Goal: Contribute content: Contribute content

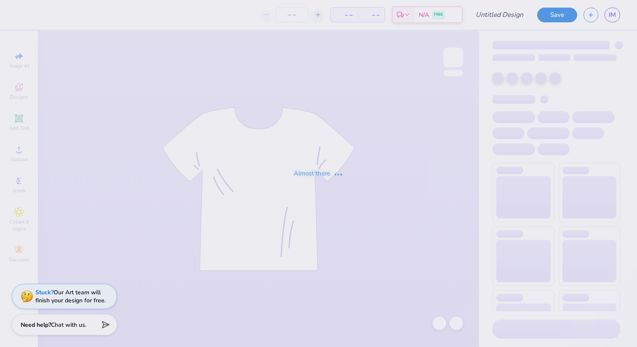
type input "idea"
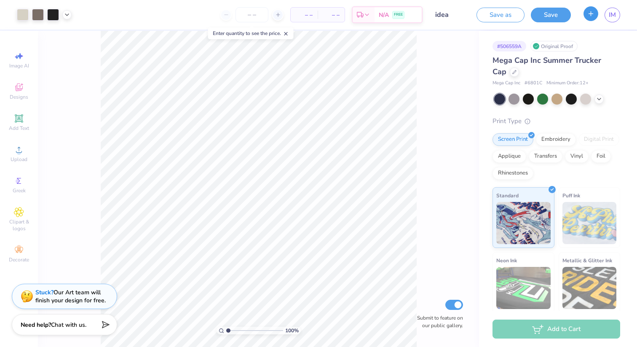
click at [590, 19] on button "button" at bounding box center [591, 13] width 15 height 15
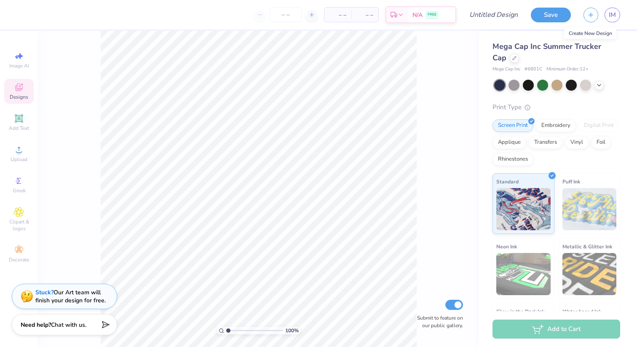
click at [17, 84] on icon at bounding box center [19, 87] width 8 height 8
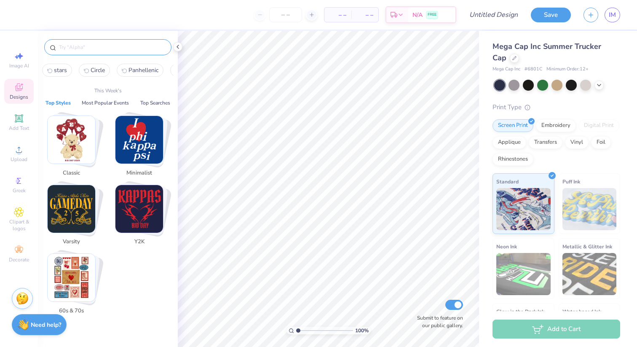
click at [62, 45] on input "text" at bounding box center [112, 47] width 108 height 8
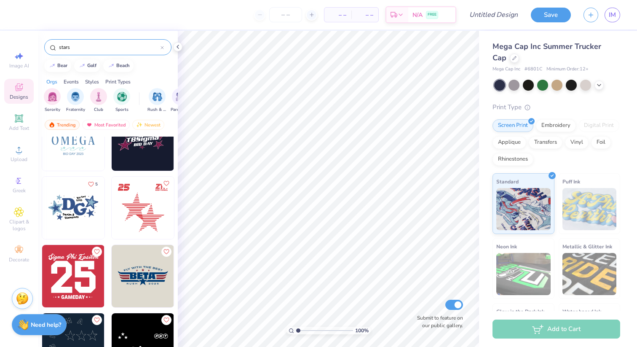
scroll to position [1326, 0]
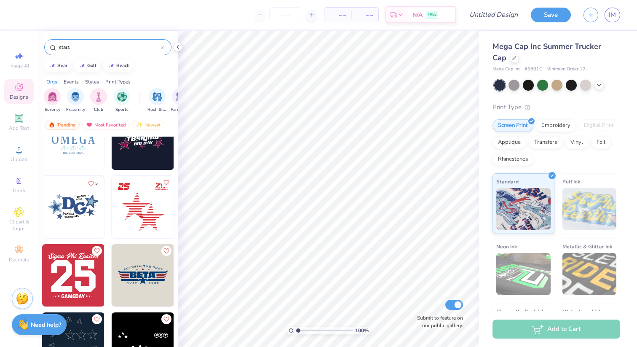
type input "stars"
click at [112, 217] on img at bounding box center [80, 207] width 62 height 62
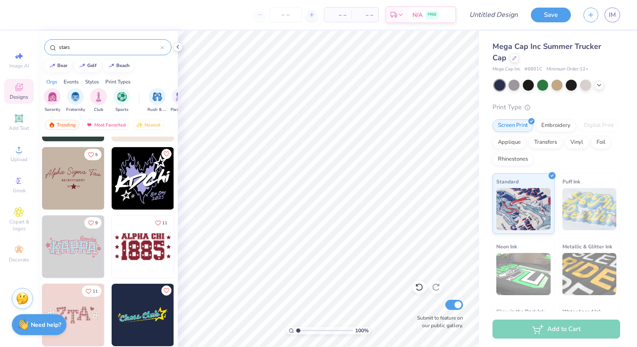
scroll to position [3603, 0]
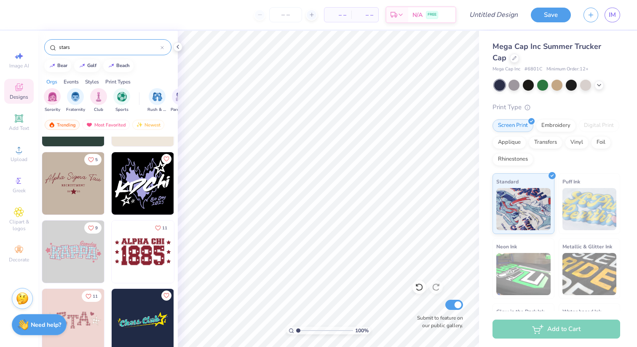
click at [70, 174] on img at bounding box center [73, 183] width 62 height 62
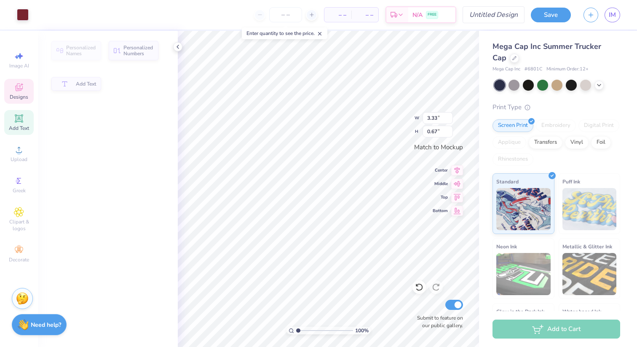
type input "0.67"
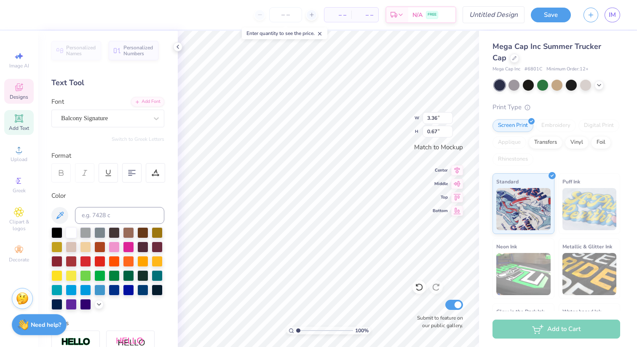
type input "3.36"
click at [421, 287] on icon at bounding box center [419, 287] width 8 height 8
type input "3.61"
type input "1.41"
type input "3.87"
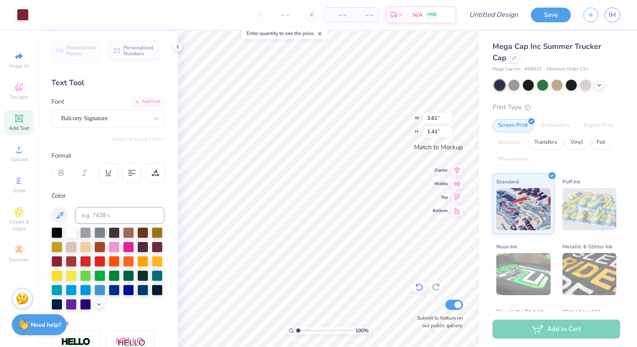
type input "1.51"
type textarea "Los Angeles"
click at [85, 246] on div at bounding box center [85, 246] width 11 height 11
type textarea "P"
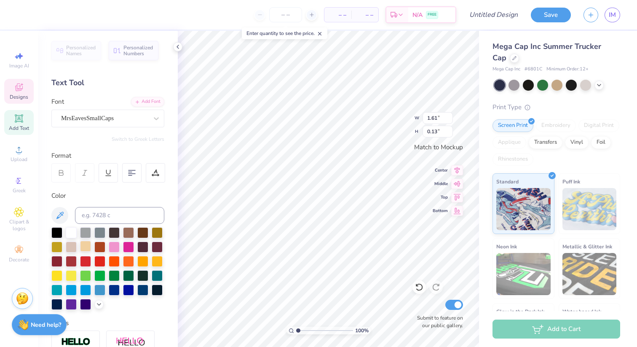
click at [86, 243] on div at bounding box center [85, 246] width 11 height 11
type textarea "panhellenic"
type textarea "20"
click at [84, 246] on div at bounding box center [85, 246] width 11 height 11
type textarea "02"
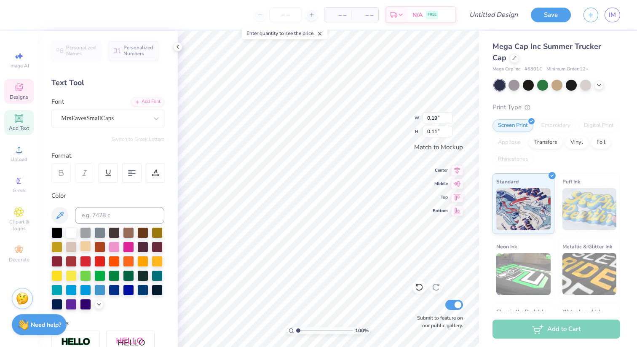
click at [83, 241] on div at bounding box center [85, 246] width 11 height 11
type textarea "19"
click at [56, 262] on div at bounding box center [56, 260] width 11 height 11
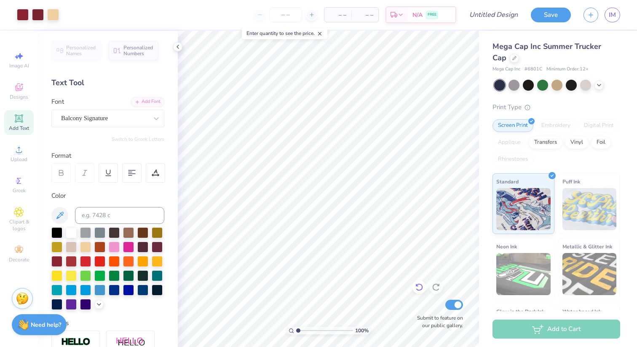
click at [418, 290] on icon at bounding box center [418, 288] width 7 height 8
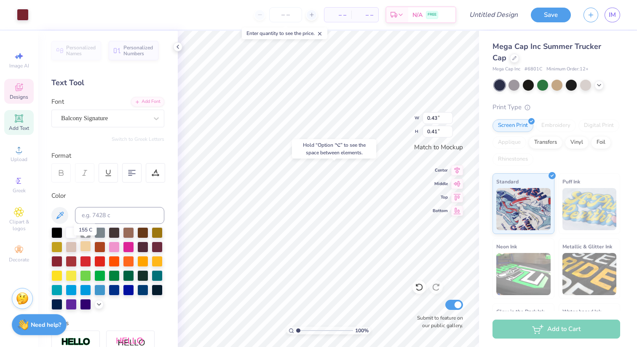
click at [84, 246] on div at bounding box center [85, 246] width 11 height 11
click at [86, 245] on div at bounding box center [85, 246] width 11 height 11
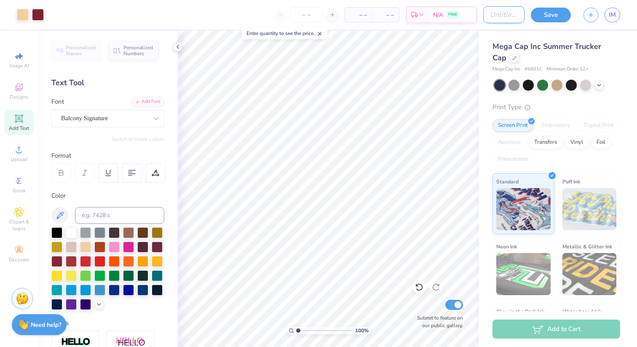
click at [487, 12] on input "Design Title" at bounding box center [503, 14] width 41 height 17
type input "most voted hat"
click at [544, 14] on button "Save" at bounding box center [551, 13] width 40 height 15
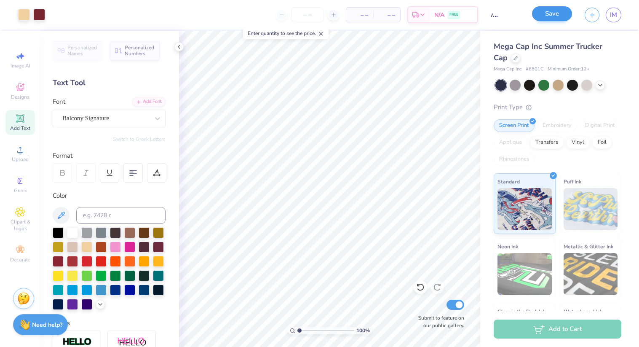
scroll to position [0, 0]
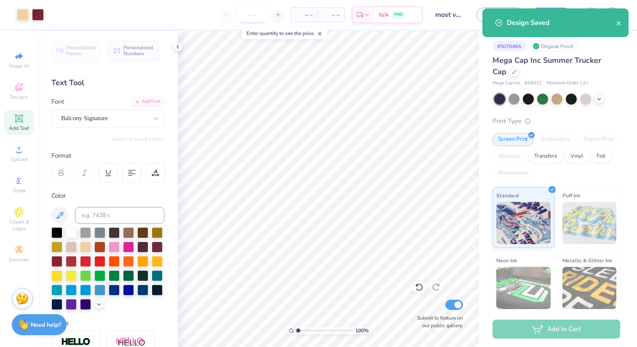
click at [252, 11] on input "number" at bounding box center [252, 14] width 33 height 15
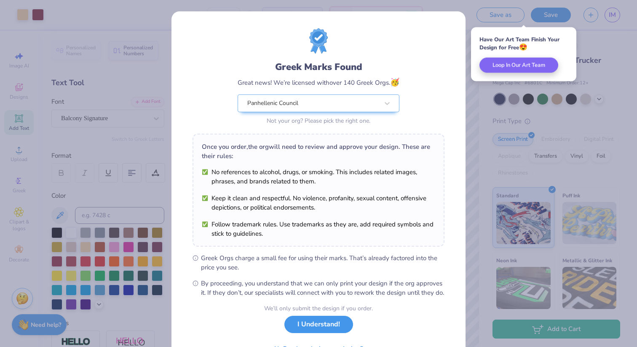
click at [320, 329] on button "I Understand!" at bounding box center [318, 324] width 69 height 17
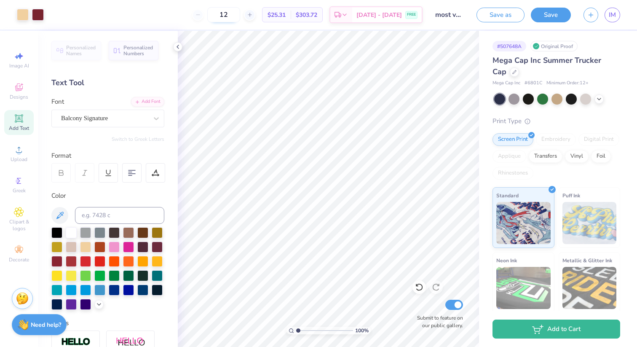
click at [240, 15] on input "12" at bounding box center [223, 14] width 33 height 15
type input "100"
click at [546, 15] on button "Save" at bounding box center [551, 13] width 40 height 15
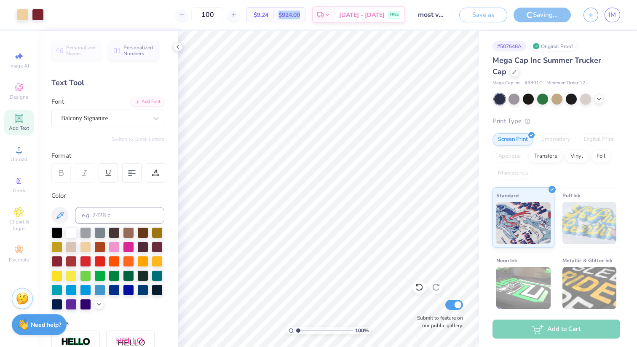
drag, startPoint x: 289, startPoint y: 13, endPoint x: 315, endPoint y: 14, distance: 25.7
click at [305, 14] on div "$924.00 Total" at bounding box center [289, 15] width 32 height 14
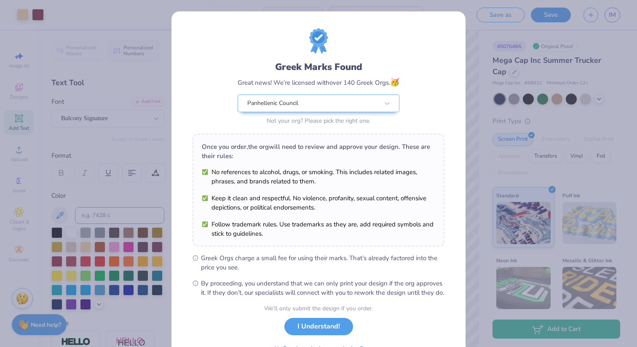
click at [470, 45] on div "Greek Marks Found Great news! We’re licensed with over 140 Greek Orgs. 🥳 Panhel…" at bounding box center [318, 173] width 637 height 347
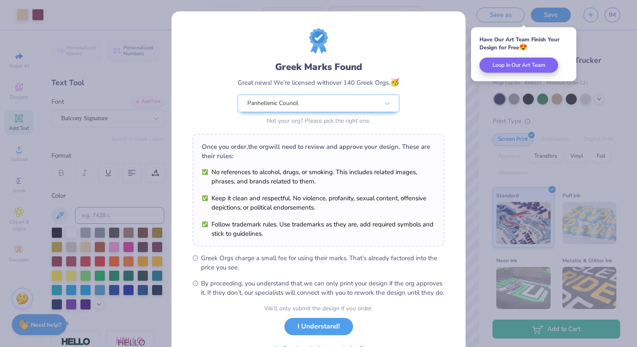
click at [568, 10] on div "Greek Marks Found Great news! We’re licensed with over 140 Greek Orgs. 🥳 Panhel…" at bounding box center [318, 173] width 637 height 347
click at [302, 330] on button "I Understand!" at bounding box center [318, 326] width 69 height 17
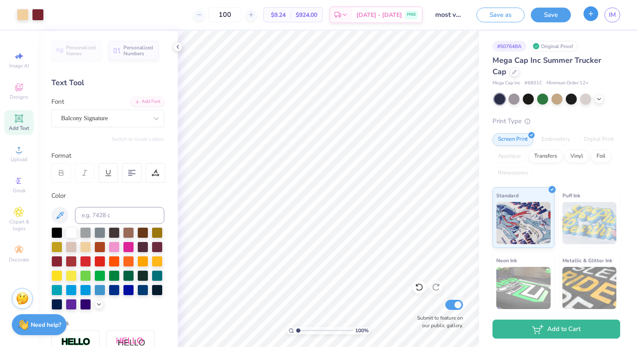
click at [591, 13] on line "button" at bounding box center [591, 13] width 4 height 0
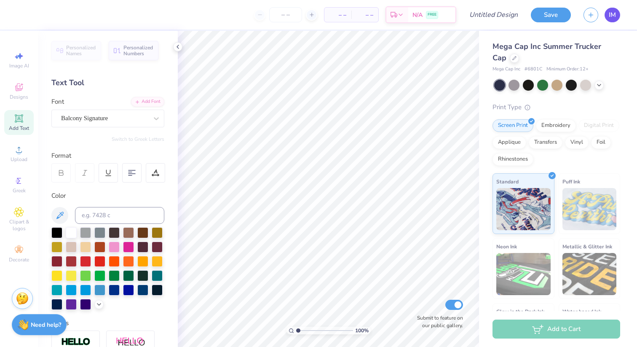
click at [612, 16] on span "IM" at bounding box center [612, 15] width 7 height 10
click at [16, 86] on icon at bounding box center [19, 88] width 7 height 5
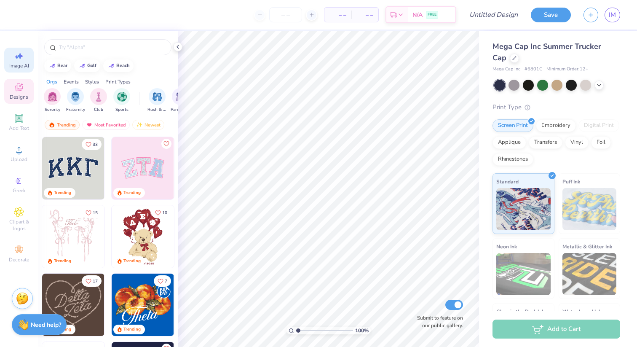
click at [16, 62] on div "Image AI" at bounding box center [18, 60] width 29 height 25
select select "4"
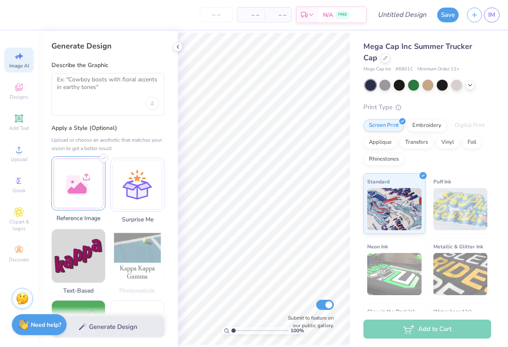
click at [69, 172] on div at bounding box center [78, 183] width 54 height 54
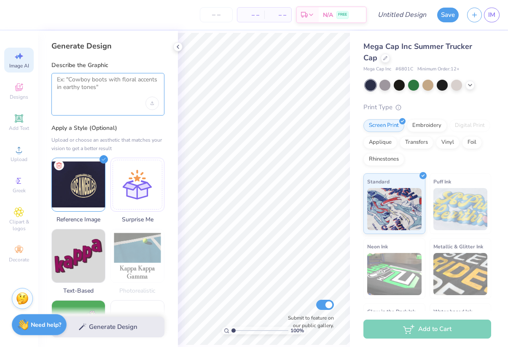
click at [108, 94] on textarea at bounding box center [108, 86] width 102 height 21
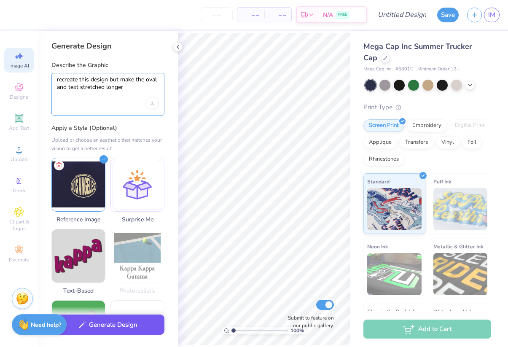
type textarea "recreate this design but make the oval and text stretched longer"
click at [133, 330] on button "Generate Design" at bounding box center [107, 324] width 113 height 21
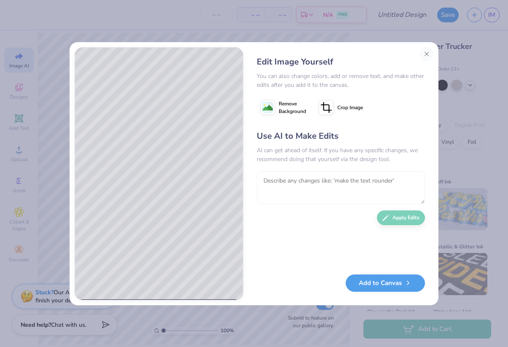
click at [299, 177] on textarea at bounding box center [341, 187] width 168 height 33
click at [275, 179] on textarea "curve the letters" at bounding box center [341, 187] width 168 height 33
click at [311, 183] on textarea "round the letters" at bounding box center [341, 187] width 168 height 33
type textarea "round the letter edges more"
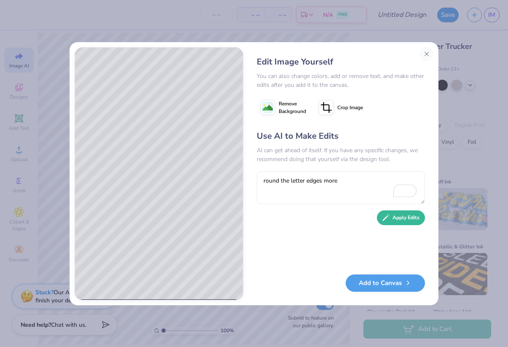
click at [391, 220] on button "Apply Edits" at bounding box center [401, 217] width 48 height 15
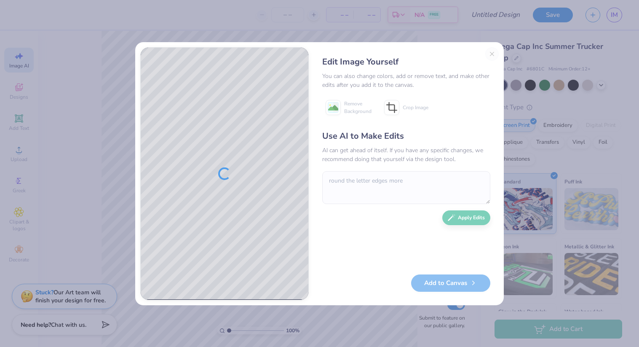
click at [243, 117] on div at bounding box center [225, 174] width 168 height 252
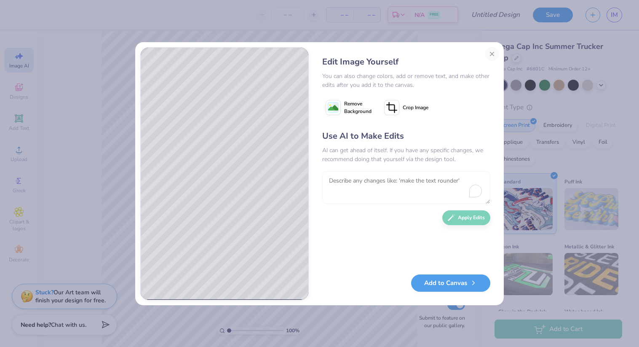
click at [363, 185] on textarea "To enrich screen reader interactions, please activate Accessibility in Grammarl…" at bounding box center [406, 187] width 168 height 33
click at [431, 280] on button "Add to Canvas" at bounding box center [450, 280] width 79 height 17
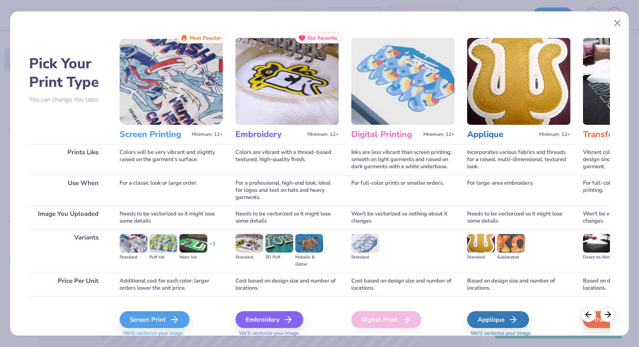
scroll to position [31, 0]
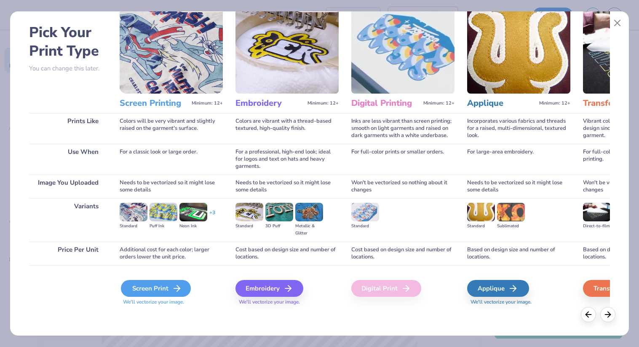
click at [155, 288] on div "Screen Print" at bounding box center [156, 288] width 70 height 17
click at [153, 287] on div "Screen Print" at bounding box center [156, 288] width 70 height 17
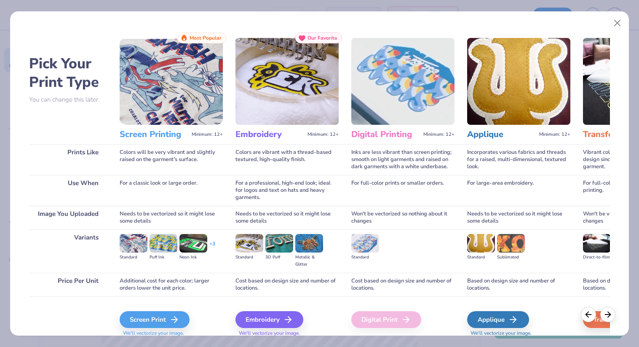
click at [152, 135] on h3 "Screen Printing" at bounding box center [154, 134] width 69 height 11
click at [155, 99] on img at bounding box center [171, 81] width 103 height 87
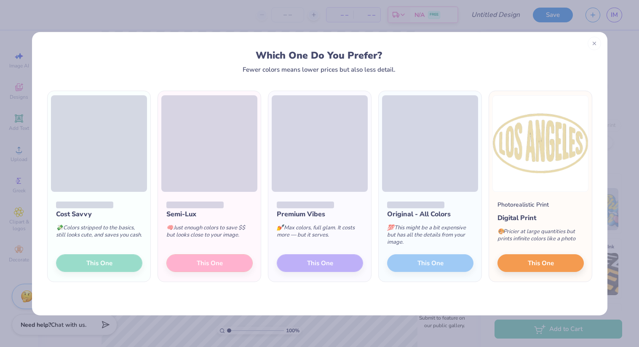
click at [185, 262] on div "Semi-Lux 🧠 Just enough colors to save $$ but looks close to your image. This One" at bounding box center [209, 237] width 103 height 90
click at [231, 121] on span at bounding box center [209, 143] width 96 height 96
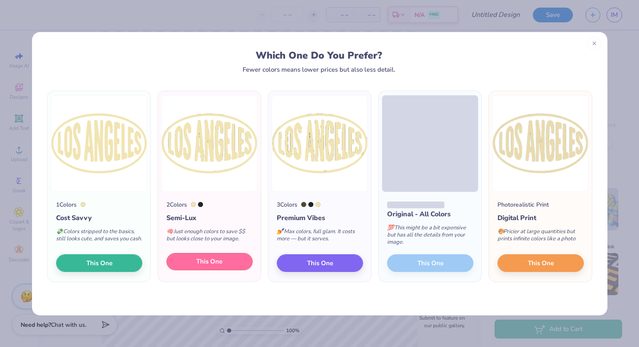
click at [196, 259] on button "This One" at bounding box center [209, 262] width 86 height 18
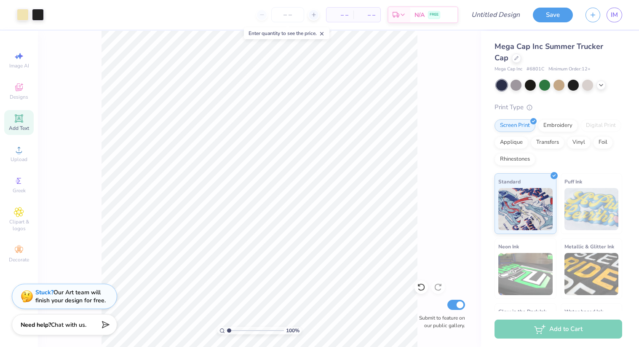
click at [21, 118] on icon at bounding box center [19, 118] width 6 height 6
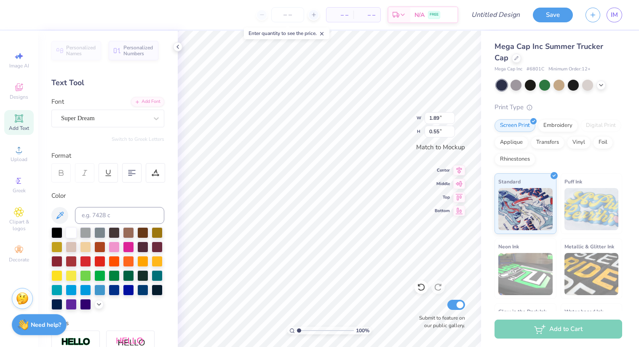
scroll to position [0, 2]
type textarea "PANHELLENIC"
click at [84, 245] on div at bounding box center [85, 246] width 11 height 11
click at [62, 211] on icon at bounding box center [60, 215] width 10 height 10
type input "4.04"
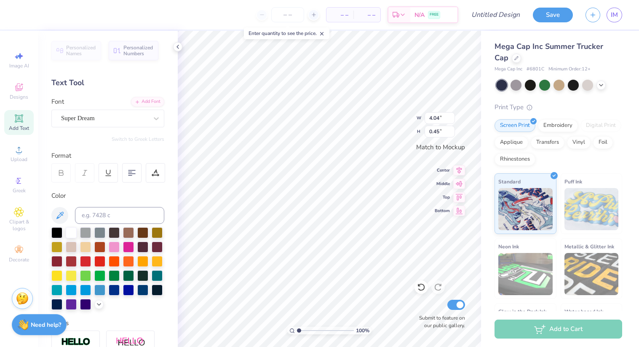
type input "0.45"
type input "1.57"
type input "0.18"
type input "3.17"
type input "1.98"
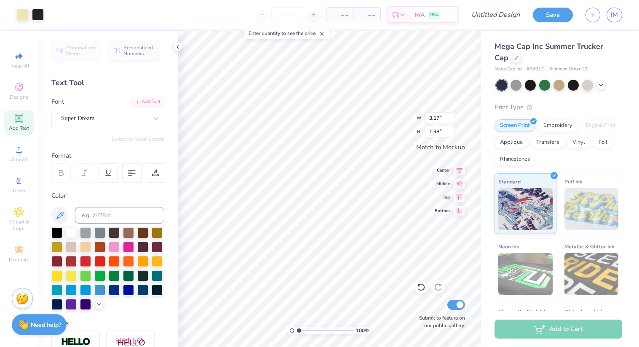
type input "3.00"
type input "1.87"
type input "1.57"
type input "0.18"
type input "1.11"
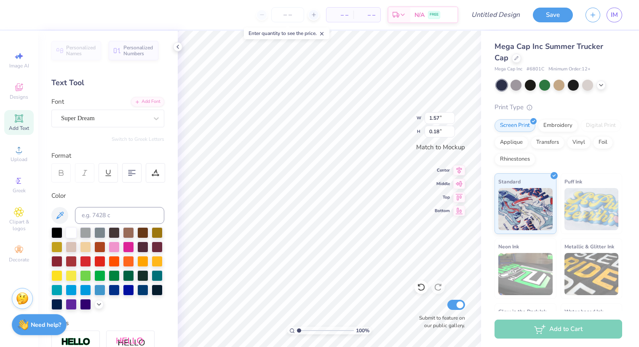
type input "0.12"
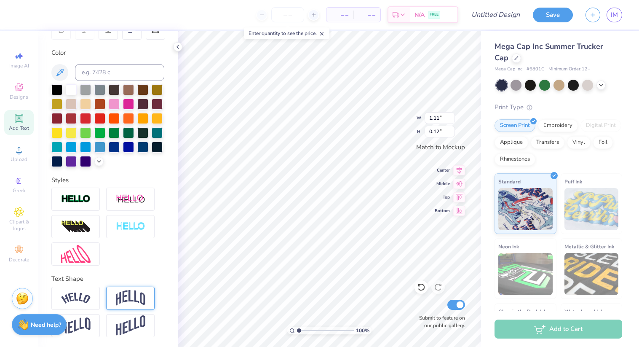
type textarea "PANHELLENIC 1902"
click at [129, 291] on img at bounding box center [130, 298] width 29 height 16
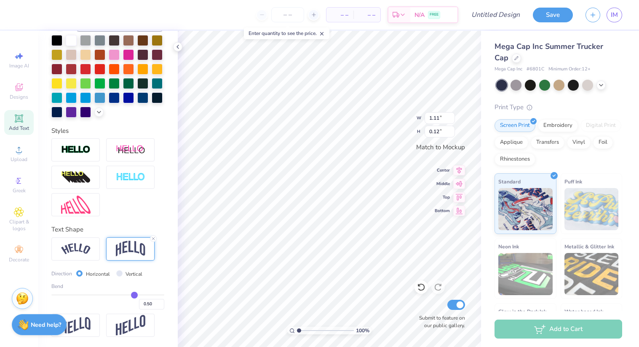
type input "0.48"
type input "0.49"
type input "0.5"
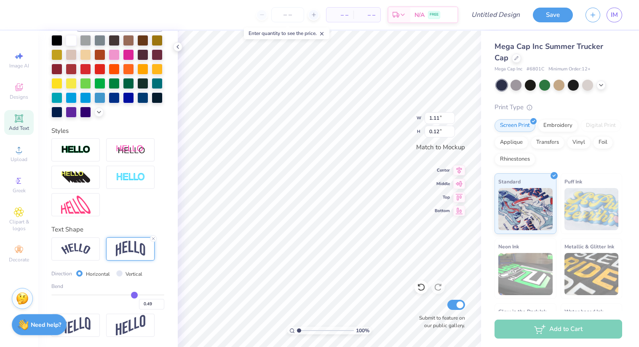
type input "0.50"
type input "0.51"
type input "0.52"
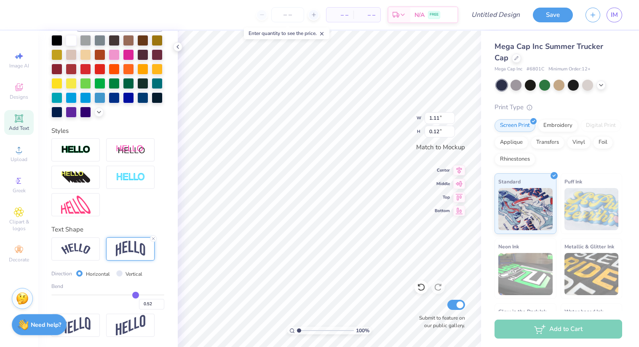
type input "0.53"
type input "0.54"
type input "0.55"
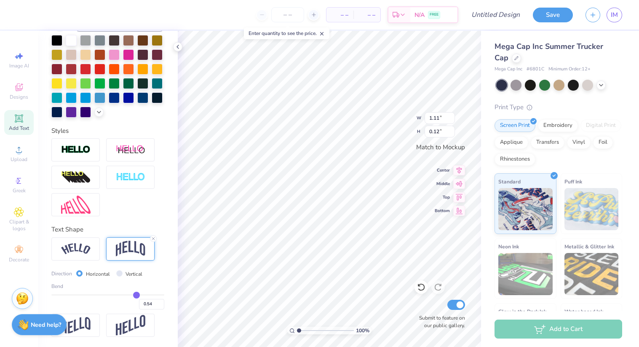
type input "0.55"
type input "0.56"
type input "0.57"
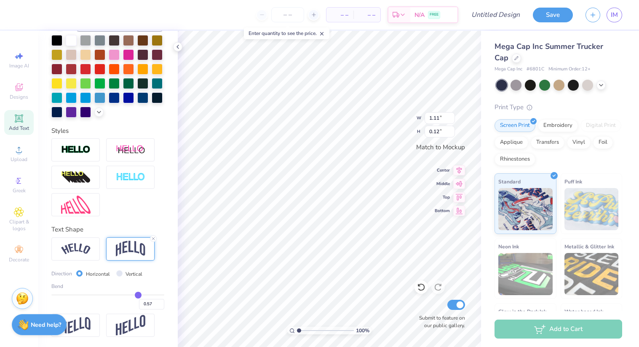
type input "0.58"
type input "0.59"
type input "0.6"
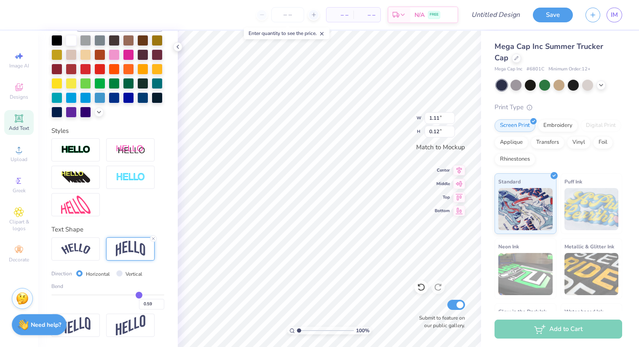
type input "0.60"
type input "0.61"
type input "0.62"
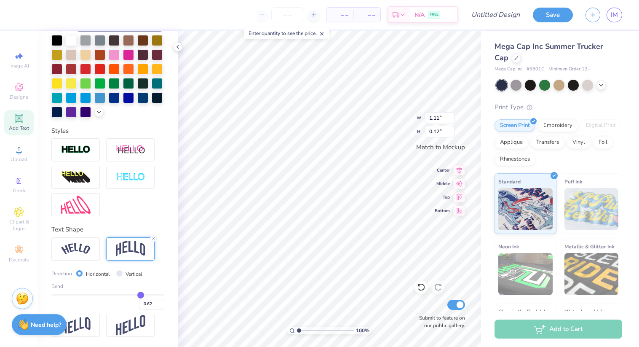
type input "0.63"
type input "0.64"
type input "0.65"
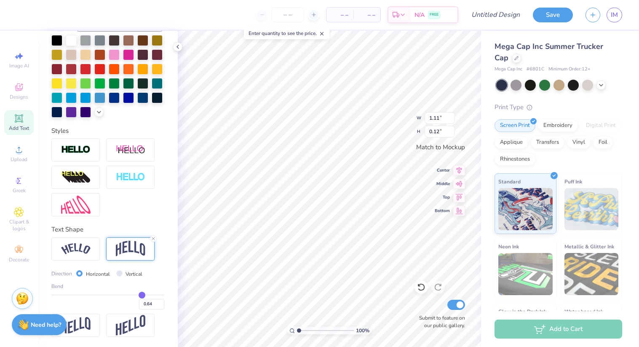
type input "0.65"
type input "0.66"
type input "0.67"
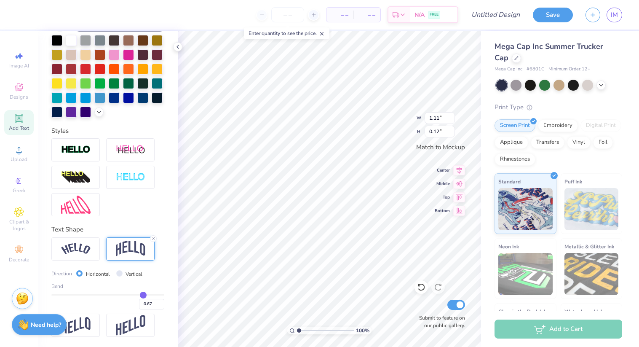
type input "0.68"
type input "0.69"
type input "0.7"
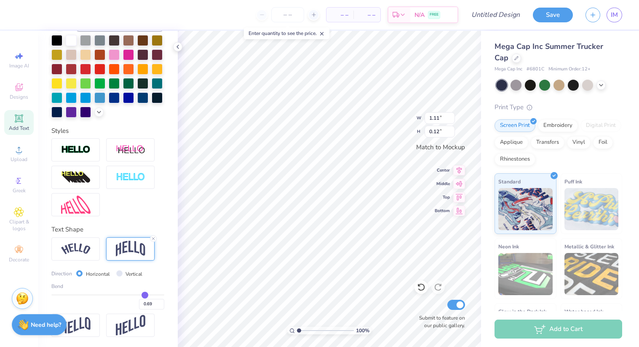
type input "0.70"
type input "0.71"
type input "0.72"
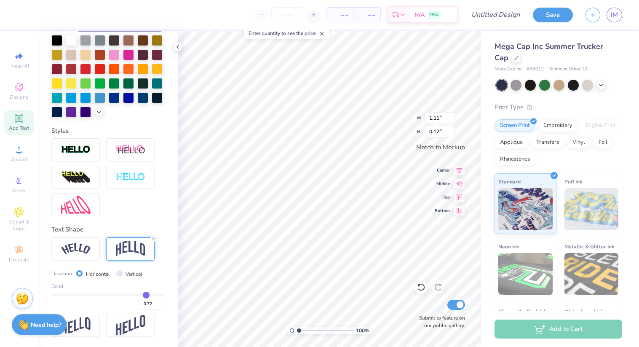
type input "0.73"
type input "0.74"
type input "0.75"
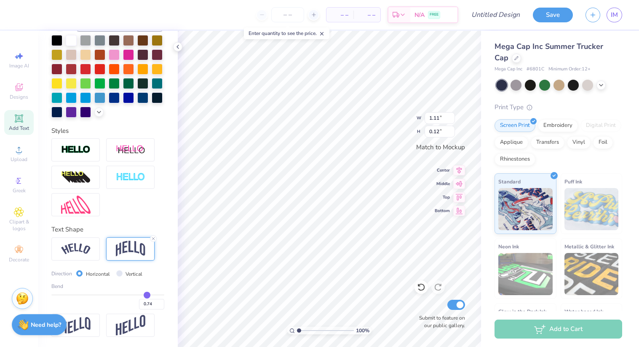
type input "0.75"
type input "0.76"
type input "0.77"
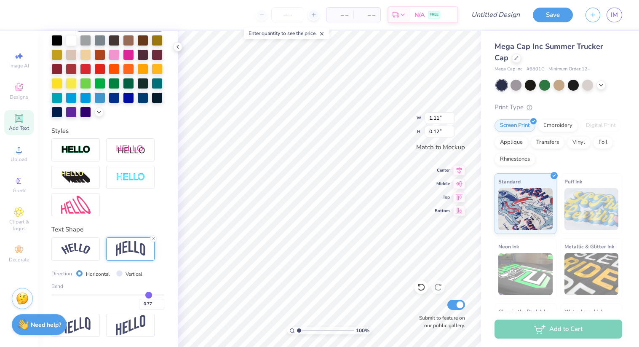
type input "0.78"
type input "0.79"
type input "0.8"
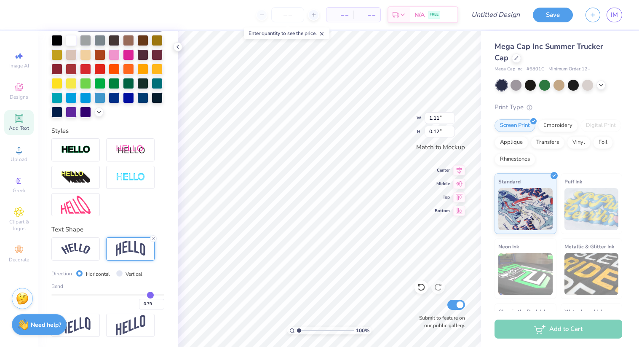
type input "0.80"
type input "0.81"
type input "0.8"
type input "0.80"
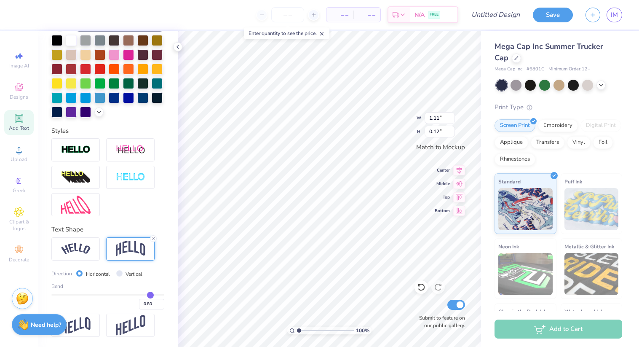
type input "0.79"
type input "0.77"
type input "0.75"
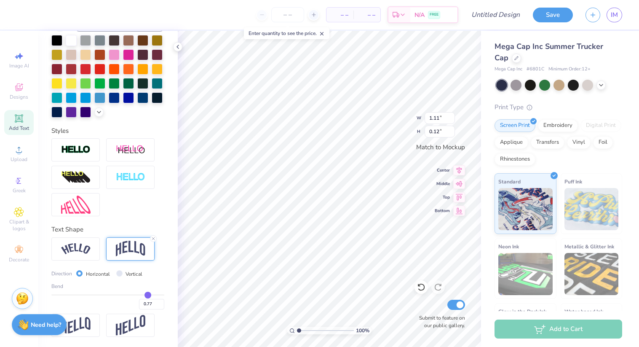
type input "0.75"
type input "0.73"
type input "0.71"
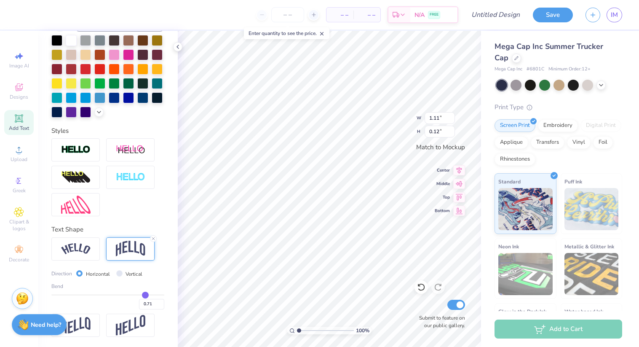
type input "0.68"
type input "0.64"
type input "0.59"
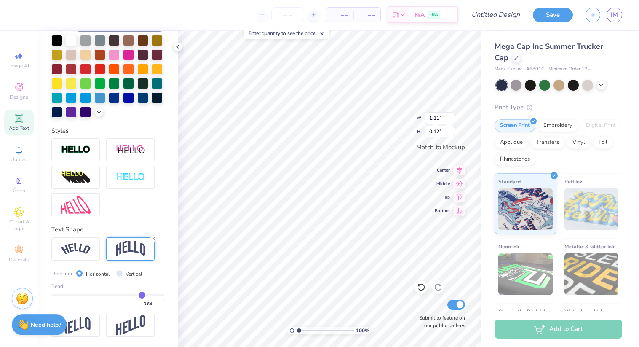
type input "0.59"
type input "0.55"
type input "0.53"
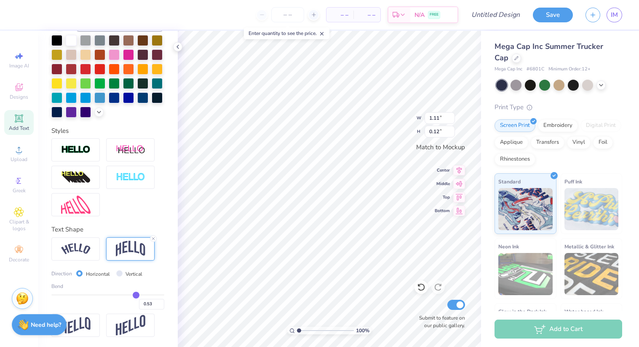
type input "0.5"
type input "0.50"
type input "0.47"
type input "0.45"
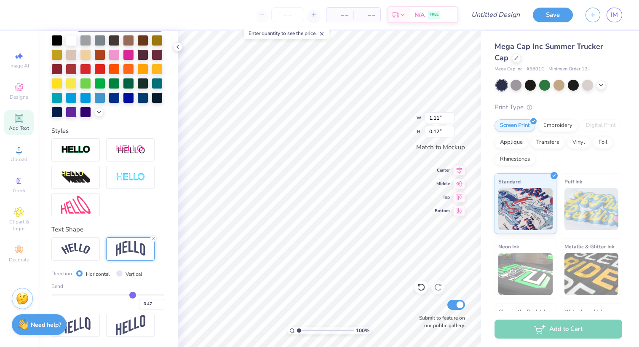
type input "0.45"
type input "0.44"
type input "0.42"
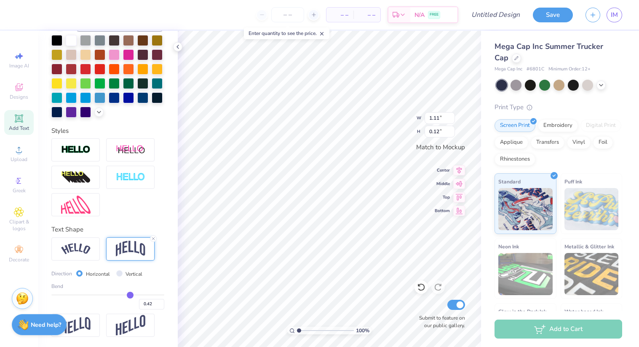
type input "0.41"
type input "0.4"
type input "0.40"
type input "0.39"
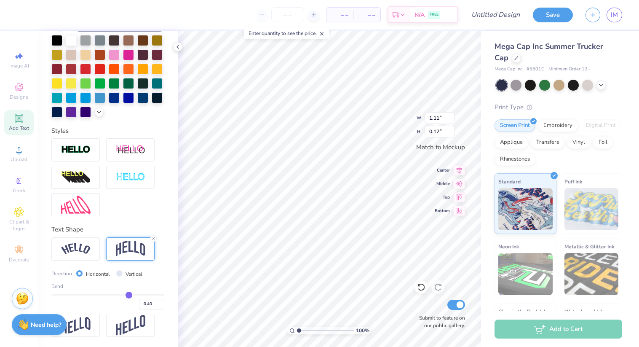
type input "0.39"
type input "0.38"
type input "0.37"
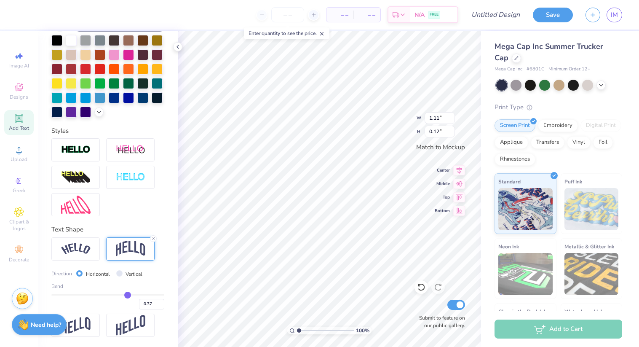
type input "0.35"
type input "0.33"
type input "0.31"
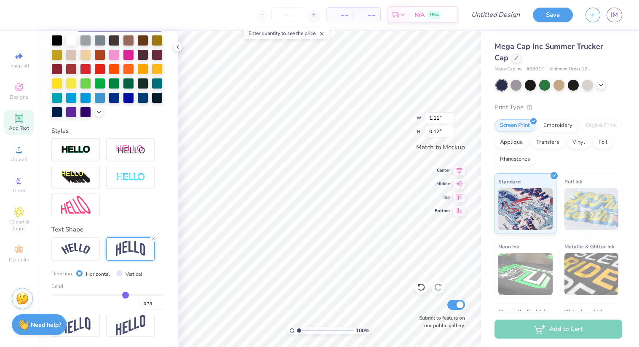
type input "0.31"
type input "0.3"
type input "0.30"
type input "0.28"
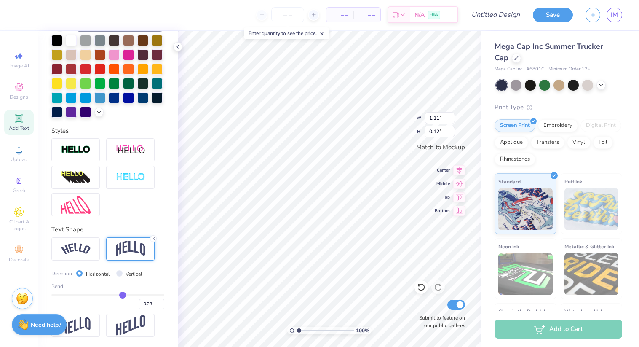
type input "0.26"
type input "0.24"
type input "0.23"
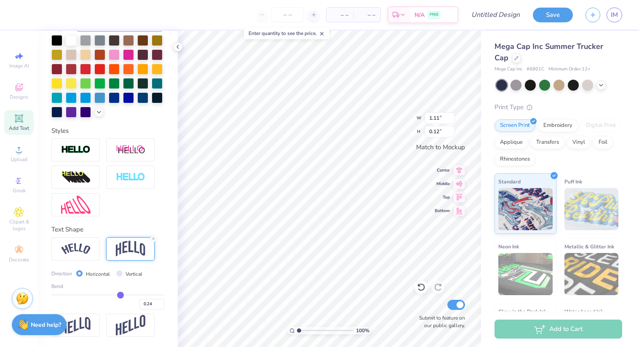
type input "0.23"
type input "0.21"
type input "0.19"
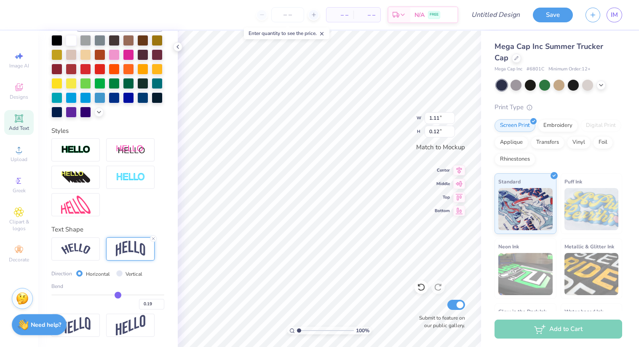
type input "0.17"
type input "0.15"
type input "0.12"
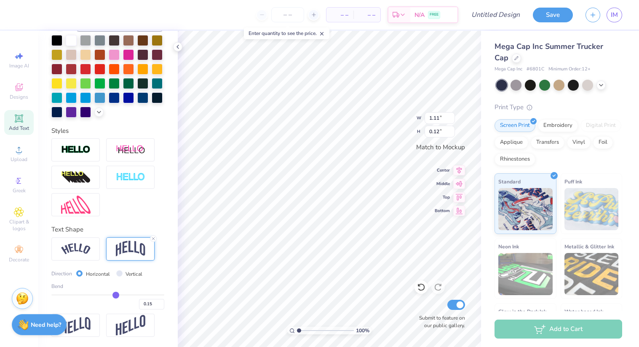
type input "0.12"
type input "0.1"
type input "0.10"
type input "0.07"
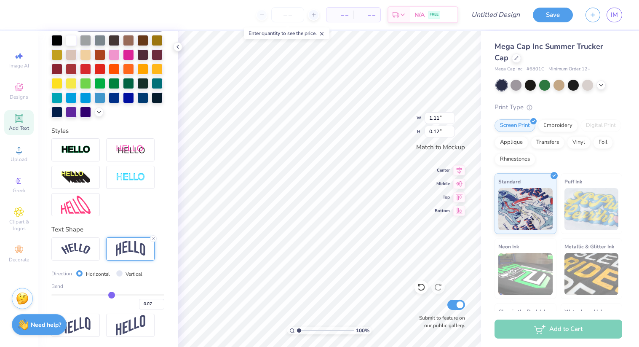
type input "0.05"
type input "0.03"
type input "0.01"
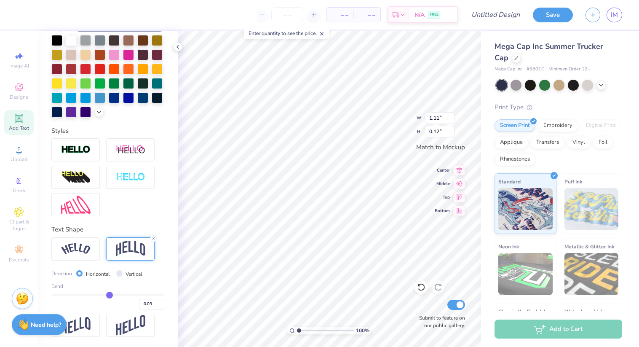
type input "0.01"
type input "-0.04"
type input "-0.06"
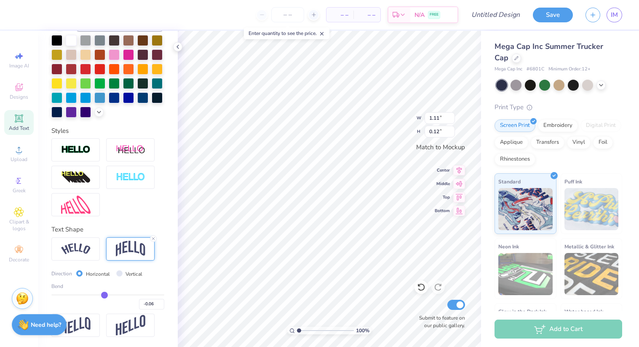
type input "-0.09"
type input "-0.1"
type input "-0.10"
type input "-0.12"
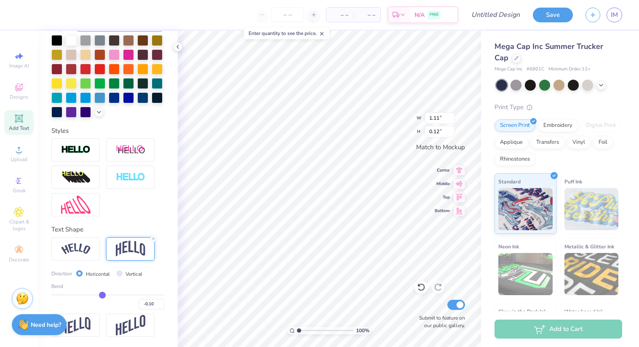
type input "-0.12"
type input "-0.14"
type input "-0.16"
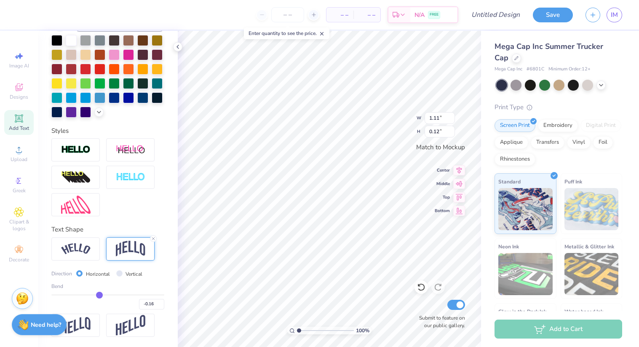
type input "-0.18"
drag, startPoint x: 133, startPoint y: 293, endPoint x: 129, endPoint y: 305, distance: 12.4
click at [129, 295] on input "range" at bounding box center [107, 294] width 113 height 1
drag, startPoint x: 129, startPoint y: 295, endPoint x: 115, endPoint y: 296, distance: 14.0
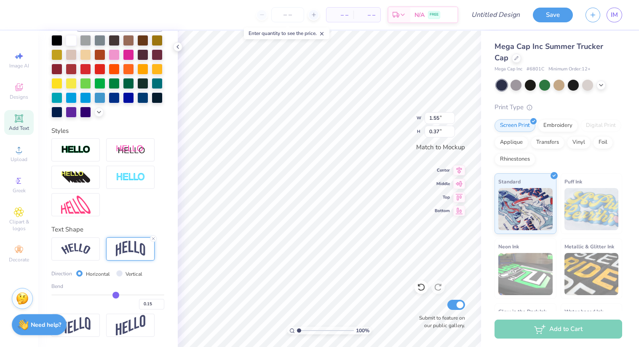
click at [115, 295] on input "range" at bounding box center [107, 294] width 113 height 1
click at [118, 295] on input "range" at bounding box center [107, 294] width 113 height 1
click at [395, 116] on div "100 % W 1.55 1.55 " H 0.24 0.24 " Match to Mockup Center Middle Top Bottom Subm…" at bounding box center [329, 189] width 303 height 316
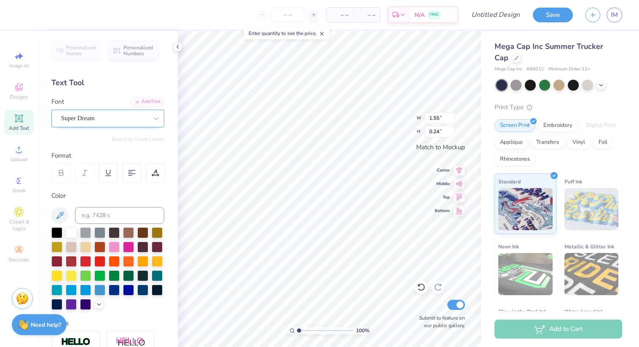
click at [116, 111] on div "Super Dream" at bounding box center [107, 119] width 113 height 18
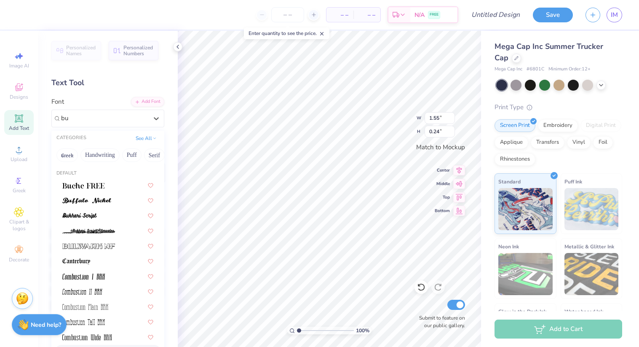
type input "b"
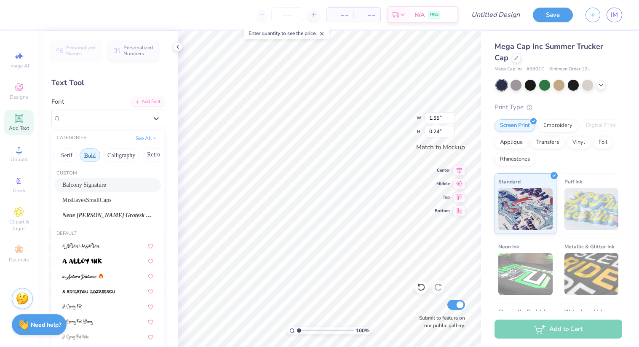
scroll to position [0, 95]
click at [141, 155] on button "Retro" at bounding box center [146, 154] width 22 height 13
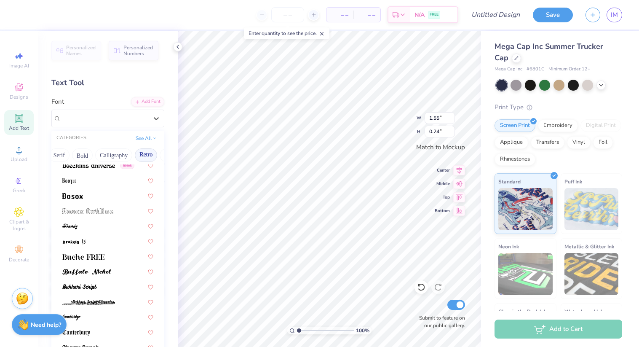
scroll to position [81, 0]
click at [115, 212] on div at bounding box center [107, 210] width 91 height 9
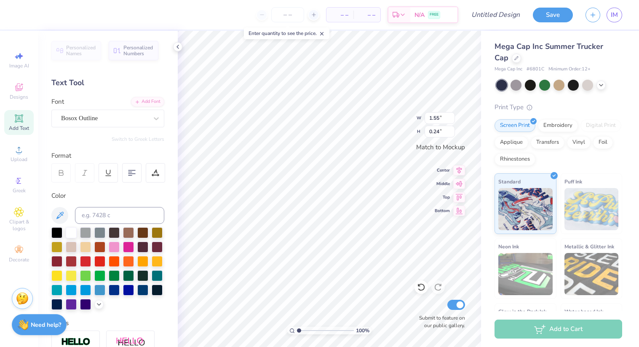
type input "1.24"
type input "0.20"
click at [121, 123] on div "Bosox Outline" at bounding box center [104, 118] width 88 height 13
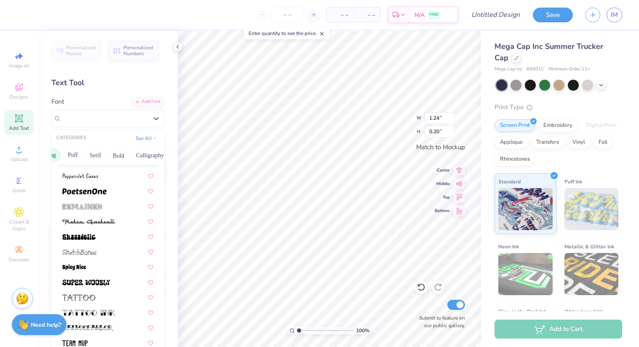
scroll to position [0, 58]
click at [74, 153] on button "Puff" at bounding box center [73, 154] width 19 height 13
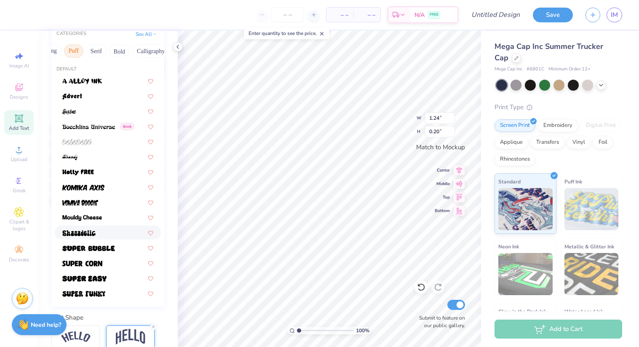
scroll to position [112, 0]
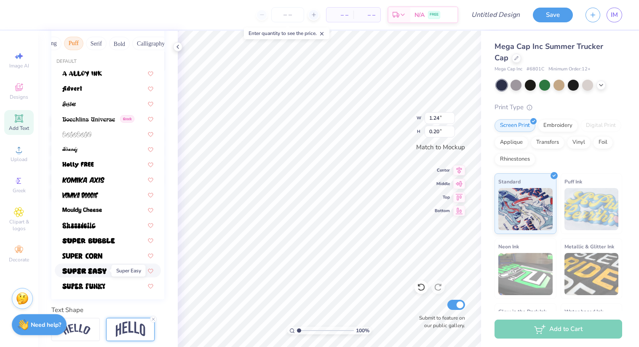
click at [104, 272] on img at bounding box center [84, 271] width 44 height 6
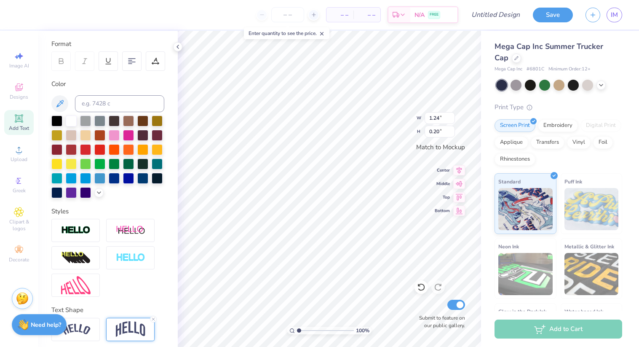
scroll to position [0, 0]
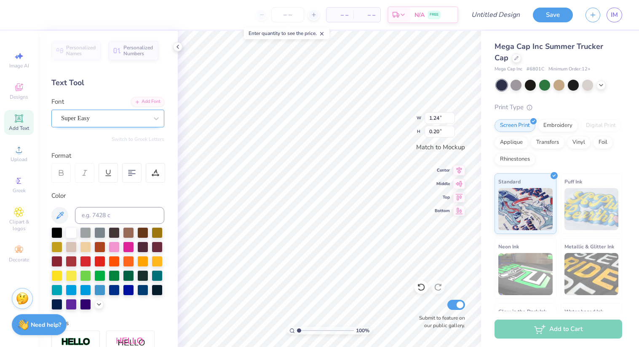
type input "1.55"
type input "0.24"
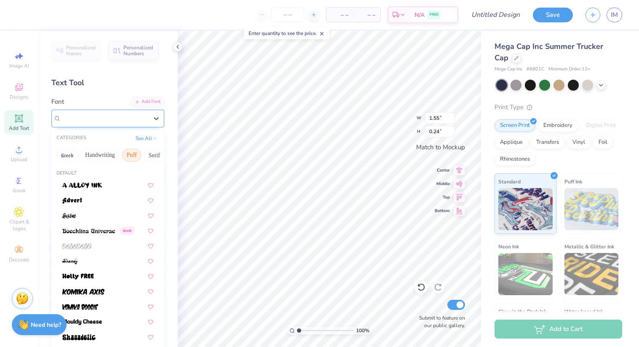
click at [101, 119] on div "Super Easy" at bounding box center [104, 118] width 88 height 13
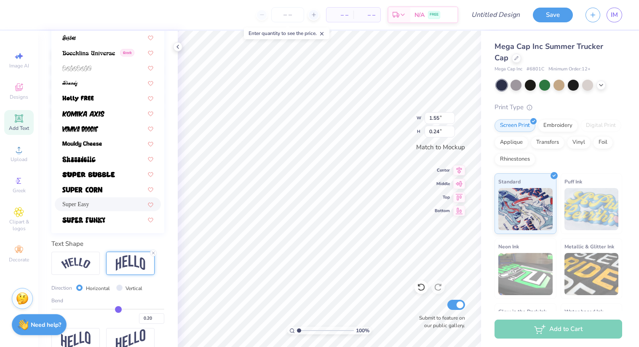
scroll to position [176, 0]
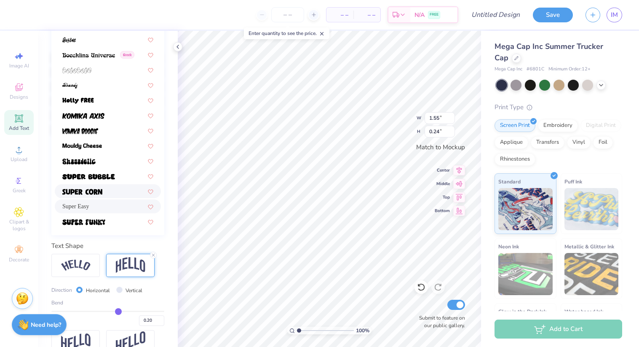
click at [112, 189] on div at bounding box center [107, 191] width 91 height 9
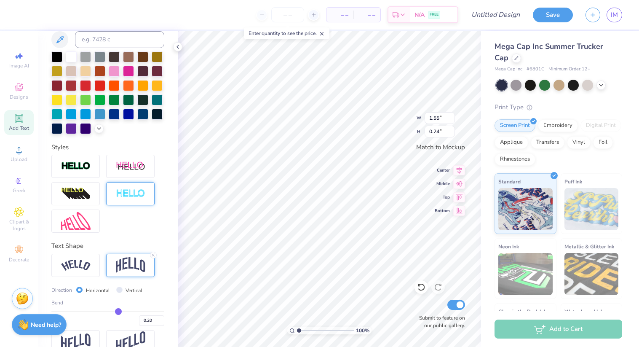
type input "1.27"
type input "0.21"
type input "0.23"
type input "0.22"
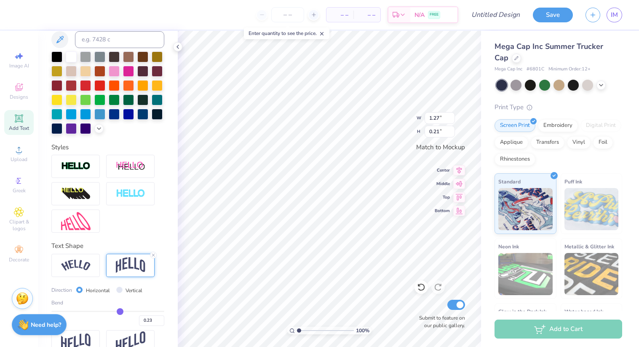
type input "0.22"
type input "0.21"
type input "0.2"
type input "0.20"
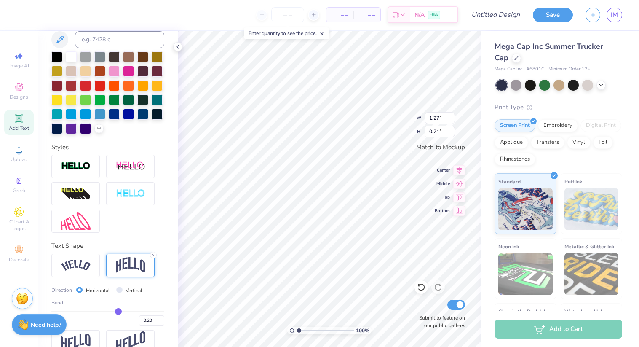
click at [118, 311] on input "range" at bounding box center [107, 311] width 113 height 1
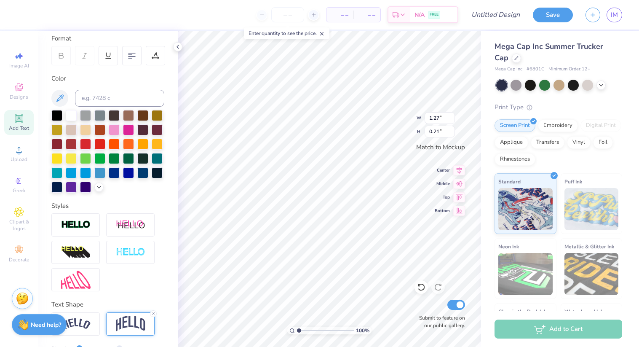
scroll to position [192, 0]
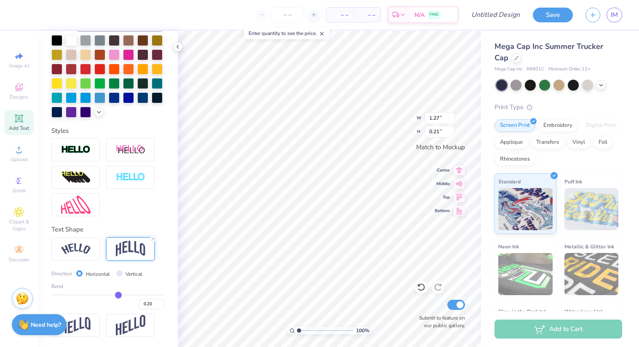
click at [153, 269] on div "Direction Horizontal Vertical" at bounding box center [107, 274] width 113 height 10
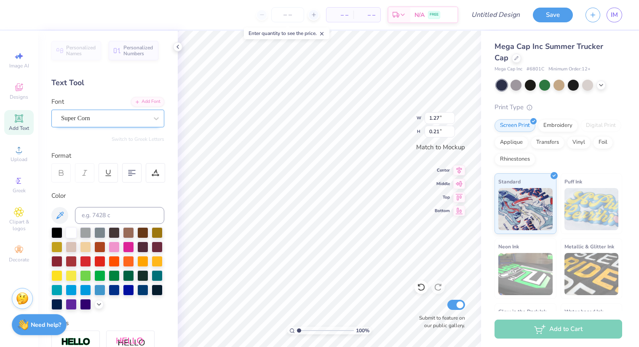
click at [101, 126] on div "Super Corn" at bounding box center [107, 119] width 113 height 18
type input "round"
click at [91, 157] on button "Retro" at bounding box center [90, 154] width 22 height 13
click at [104, 121] on div "Super Corn" at bounding box center [104, 118] width 88 height 13
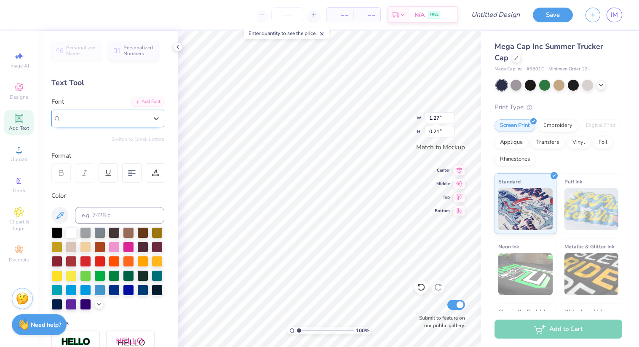
click at [104, 121] on div "Super Corn" at bounding box center [104, 118] width 87 height 10
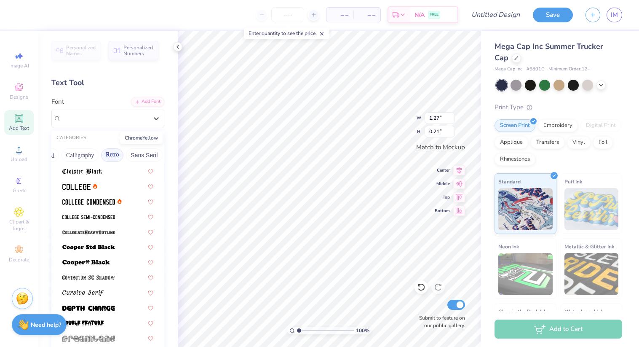
scroll to position [342, 0]
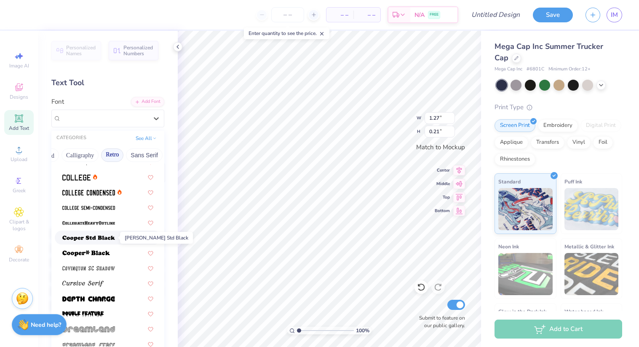
click at [112, 240] on img at bounding box center [88, 238] width 53 height 6
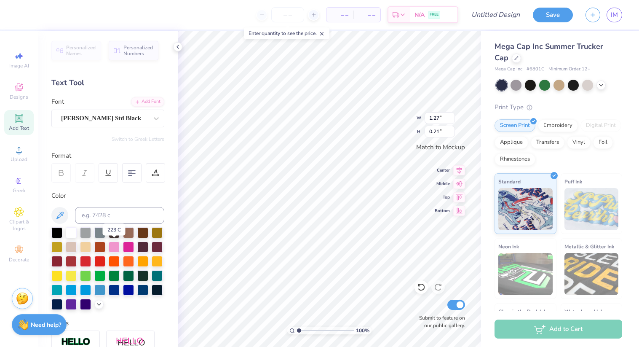
type input "1.92"
type input "0.28"
type textarea "PANHELLENIC EST. 1902"
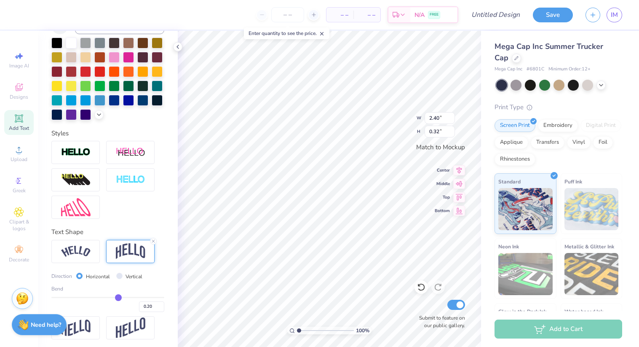
scroll to position [192, 0]
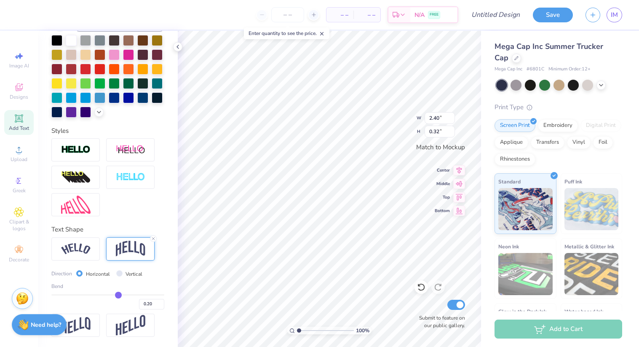
type input "0.19"
type input "0.2"
type input "0.20"
type input "0.21"
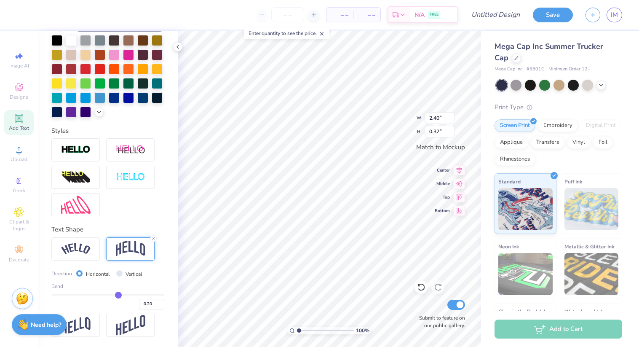
type input "0.21"
type input "0.25"
type input "0.33"
type input "0.26"
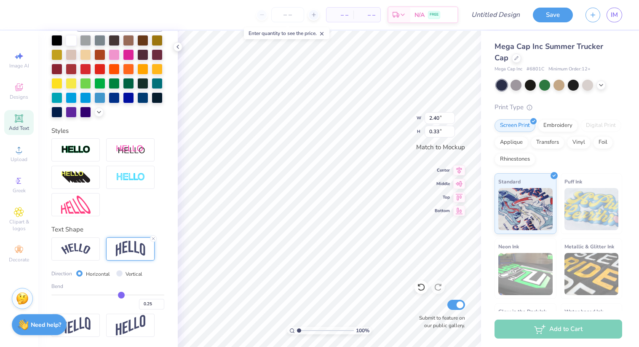
type input "0.26"
type input "0.27"
type input "0.24"
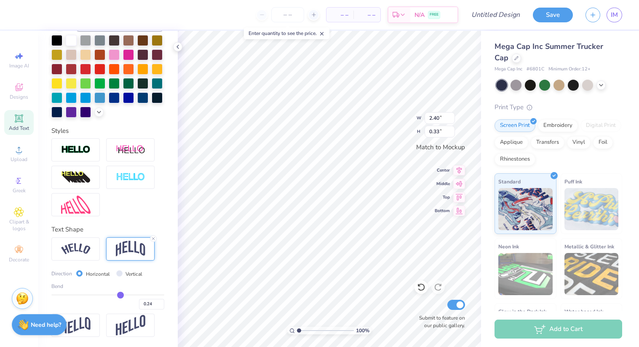
type input "0.38"
type input "0.23"
type input "0.22"
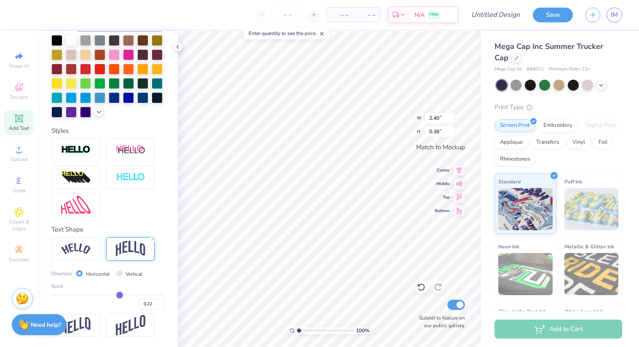
type input "0.23"
type input "0.24"
type input "0.25"
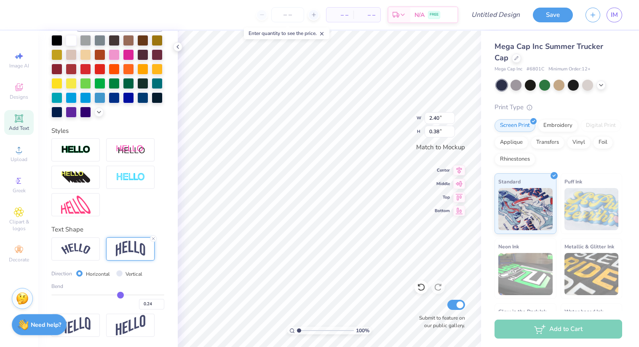
type input "0.25"
click at [121, 294] on input "range" at bounding box center [107, 294] width 113 height 1
type input "0.37"
click at [160, 303] on input "0.26" at bounding box center [151, 304] width 25 height 11
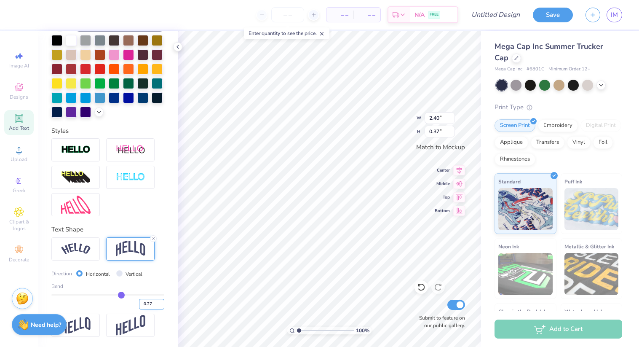
click at [160, 303] on input "0.27" at bounding box center [151, 304] width 25 height 11
type input "0.28"
click at [160, 303] on input "0.28" at bounding box center [151, 304] width 25 height 11
type input "0.28"
click at [151, 303] on input "0.28" at bounding box center [151, 304] width 25 height 11
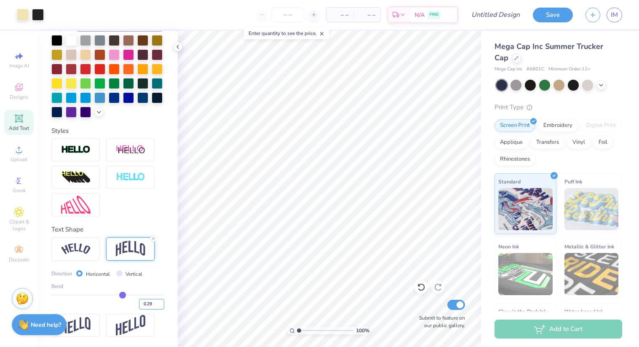
click at [160, 301] on input "0.29" at bounding box center [151, 304] width 25 height 11
type input "0.3"
click at [160, 301] on input "0.3" at bounding box center [151, 304] width 25 height 11
type input "0.3"
type input "0.30"
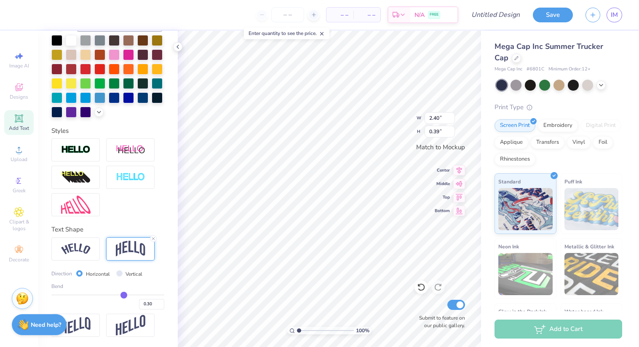
type input "0.41"
click at [157, 303] on input "0.30" at bounding box center [151, 304] width 25 height 11
click at [161, 303] on input "0.31" at bounding box center [151, 304] width 25 height 11
type input "0.32"
click at [161, 303] on input "0.32" at bounding box center [151, 304] width 25 height 11
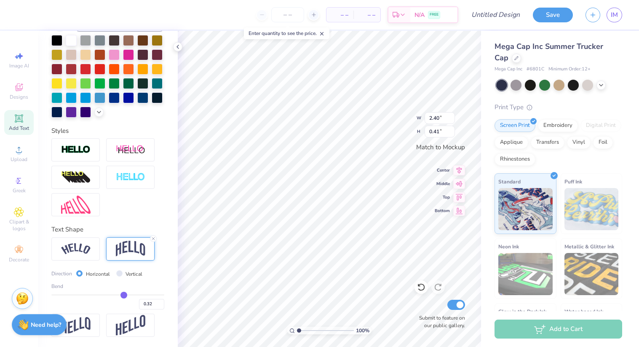
type input "0.32"
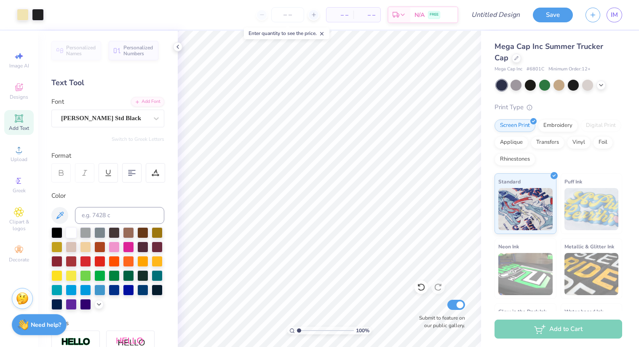
scroll to position [192, 0]
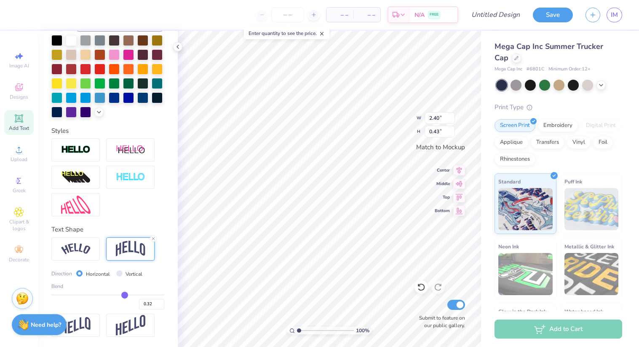
type input "2.09"
type input "0.38"
click at [161, 305] on input "0.31" at bounding box center [151, 304] width 25 height 11
type input "0.3"
click at [161, 305] on input "0.3" at bounding box center [151, 304] width 25 height 11
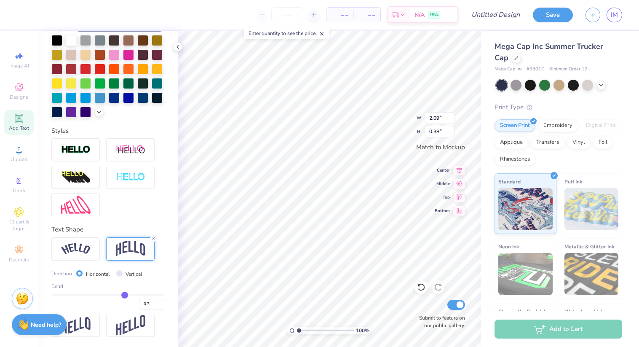
type input "0.3"
click at [160, 305] on input "0.29" at bounding box center [151, 304] width 25 height 11
click at [160, 305] on input "0.28" at bounding box center [151, 304] width 25 height 11
click at [160, 305] on input "0.27" at bounding box center [151, 304] width 25 height 11
click at [160, 305] on input "0.26" at bounding box center [151, 304] width 25 height 11
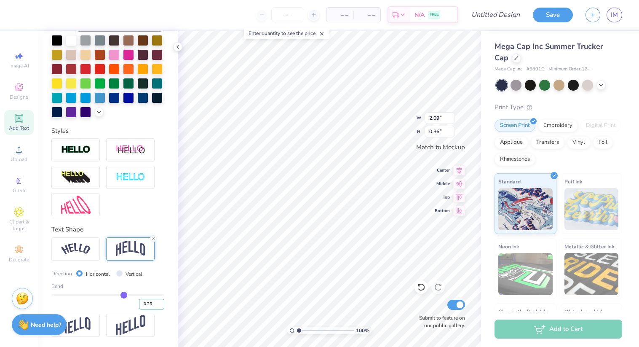
click at [161, 307] on input "0.26" at bounding box center [151, 304] width 25 height 11
type input "0.25"
click at [161, 305] on input "0.25" at bounding box center [151, 304] width 25 height 11
type input "0.25"
type input "0.26"
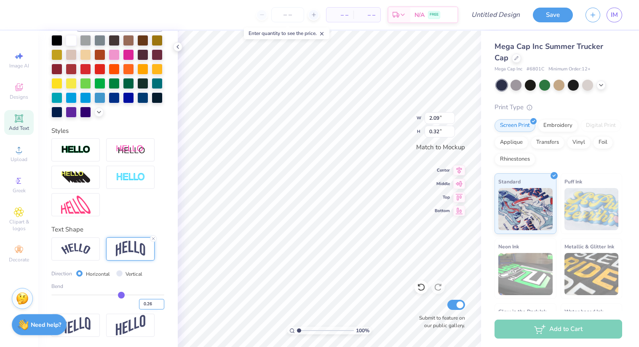
click at [161, 301] on input "0.26" at bounding box center [151, 304] width 25 height 11
type input "0.26"
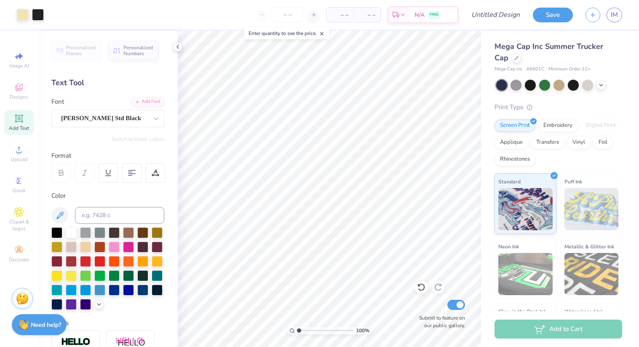
scroll to position [192, 0]
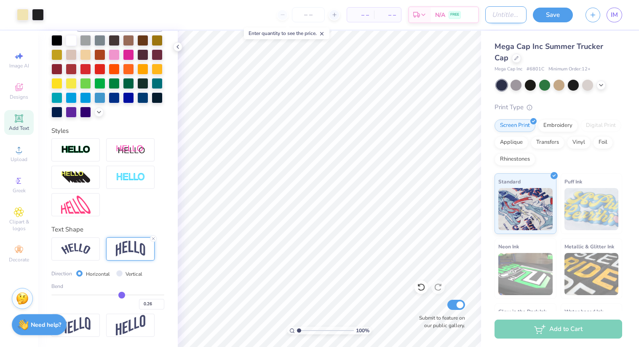
click at [496, 16] on input "Design Title" at bounding box center [505, 14] width 41 height 17
type input "third runner up"
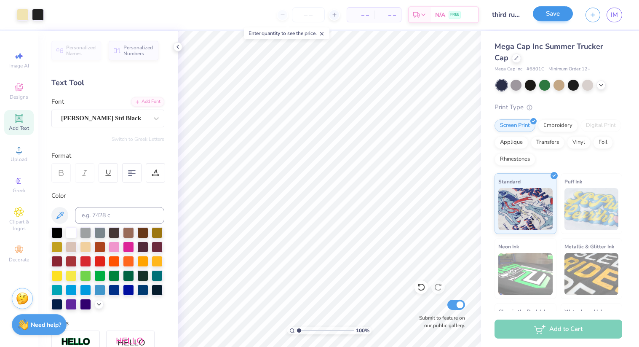
scroll to position [192, 0]
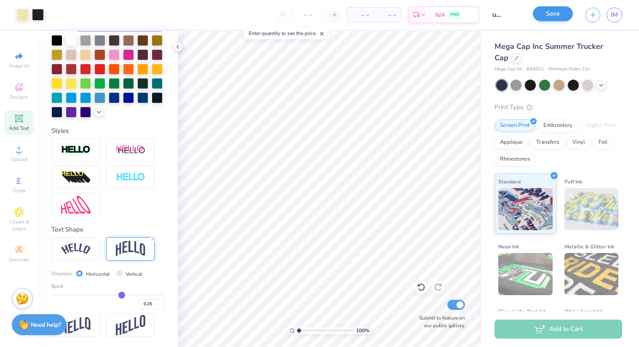
type input "third runner up"
click at [549, 21] on div "Save" at bounding box center [553, 15] width 40 height 15
click at [548, 13] on button "Save" at bounding box center [553, 13] width 40 height 15
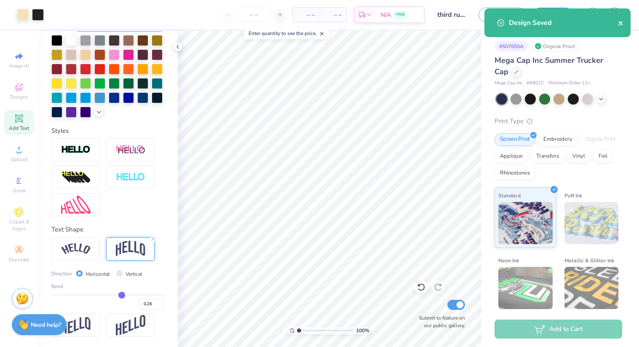
click at [621, 23] on icon "close" at bounding box center [621, 23] width 4 height 4
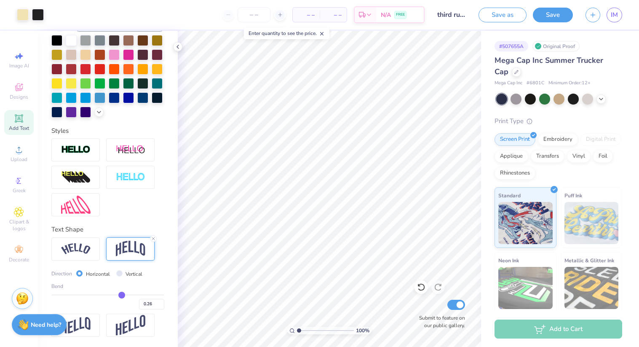
click at [617, 16] on div "Design Saved" at bounding box center [558, 26] width 150 height 38
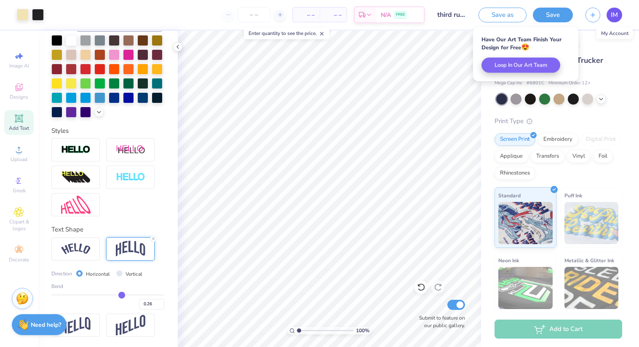
click at [618, 16] on link "IM" at bounding box center [615, 15] width 16 height 15
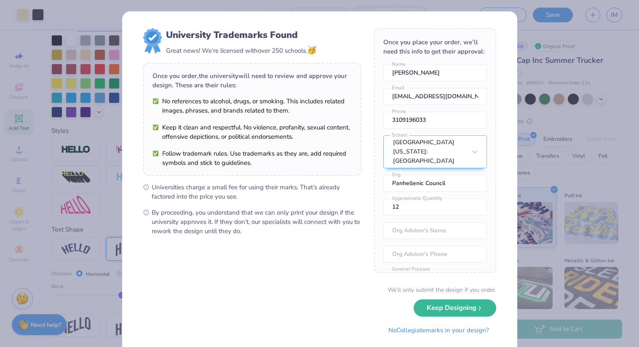
scroll to position [20, 0]
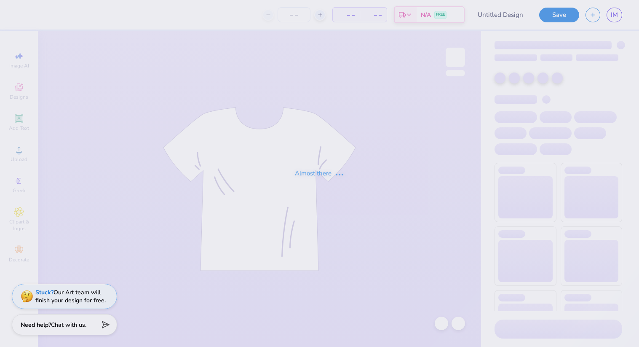
type input "most voted hat"
type input "100"
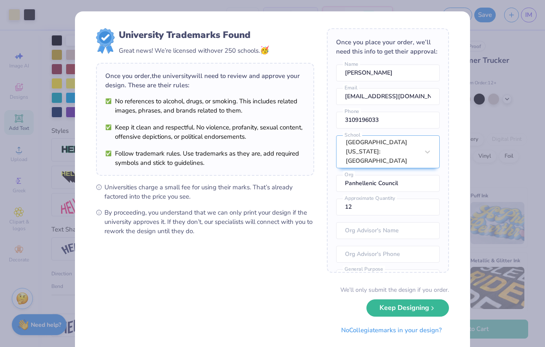
click at [502, 44] on div "University Trademarks Found Great news! We’re licensed with over 250 schools. 🥳…" at bounding box center [272, 173] width 545 height 347
click at [502, 45] on div "University Trademarks Found Great news! We’re licensed with over 250 schools. 🥳…" at bounding box center [272, 173] width 545 height 347
click at [381, 311] on button "Keep Designing" at bounding box center [408, 305] width 83 height 17
